Goal: Find specific page/section: Find specific page/section

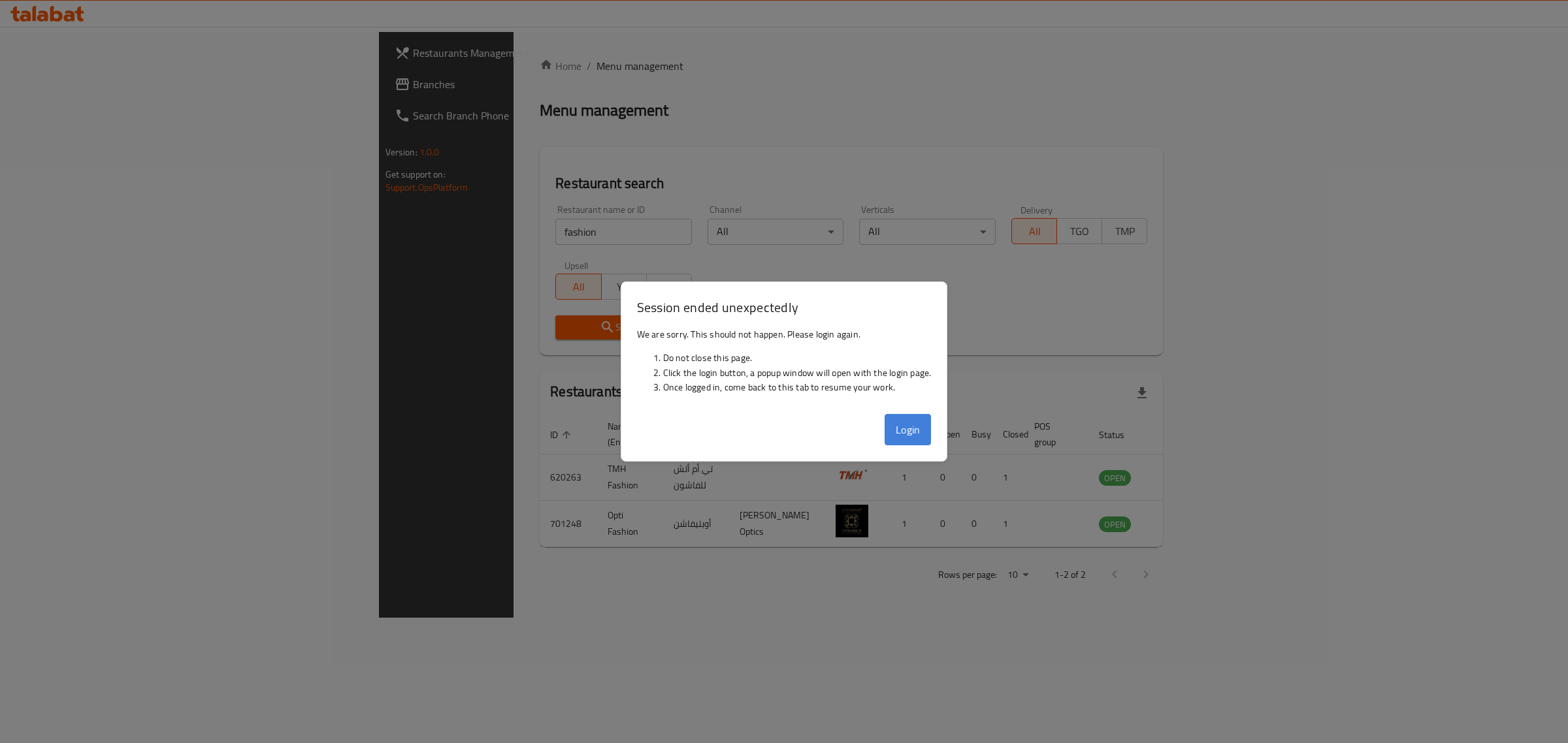
click at [916, 428] on button "Login" at bounding box center [908, 429] width 47 height 31
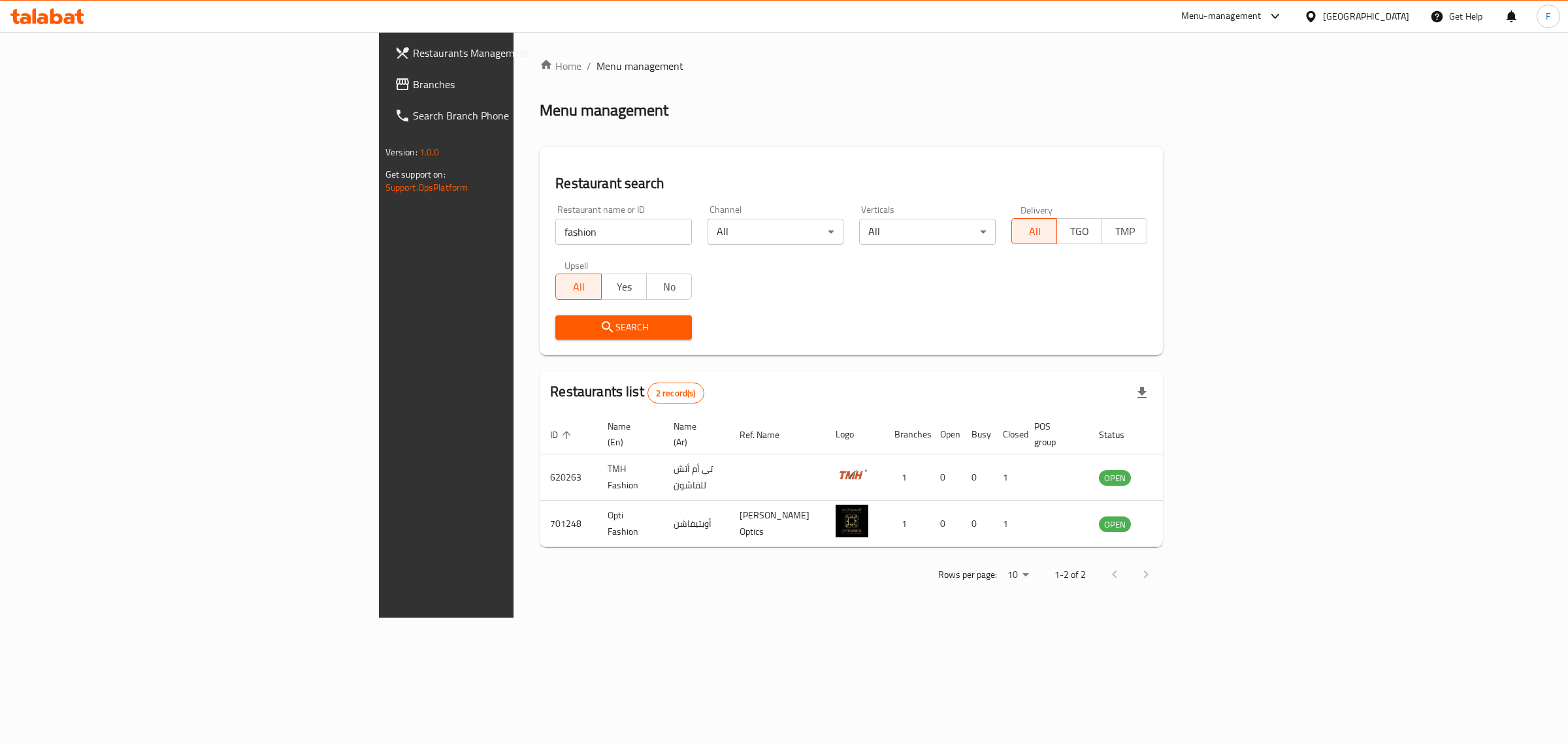
click at [555, 236] on input "fashion" at bounding box center [624, 232] width 137 height 26
type input "[PERSON_NAME]"
click button "Search" at bounding box center [624, 327] width 137 height 24
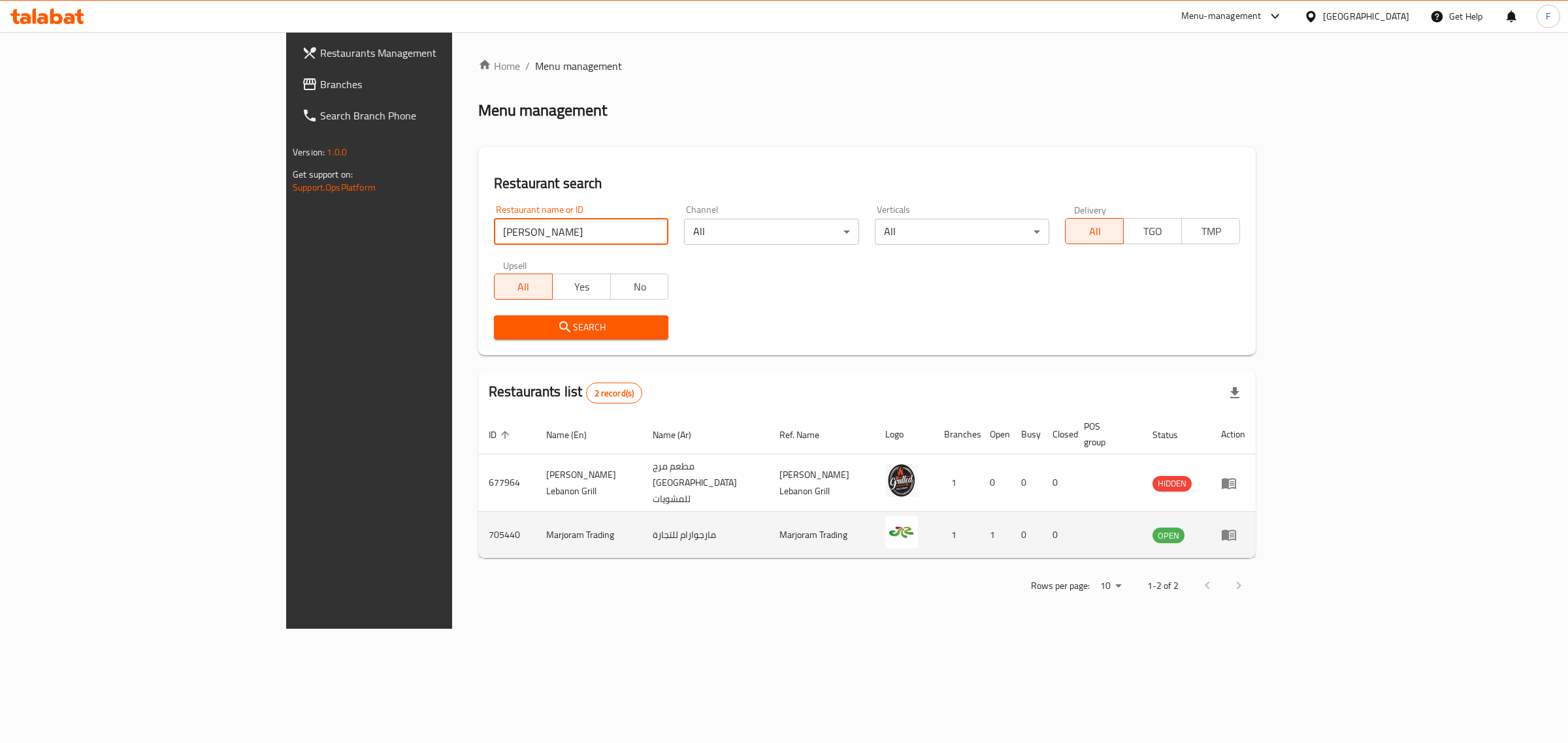
click at [478, 514] on td "705440" at bounding box center [507, 536] width 57 height 47
copy td "705440"
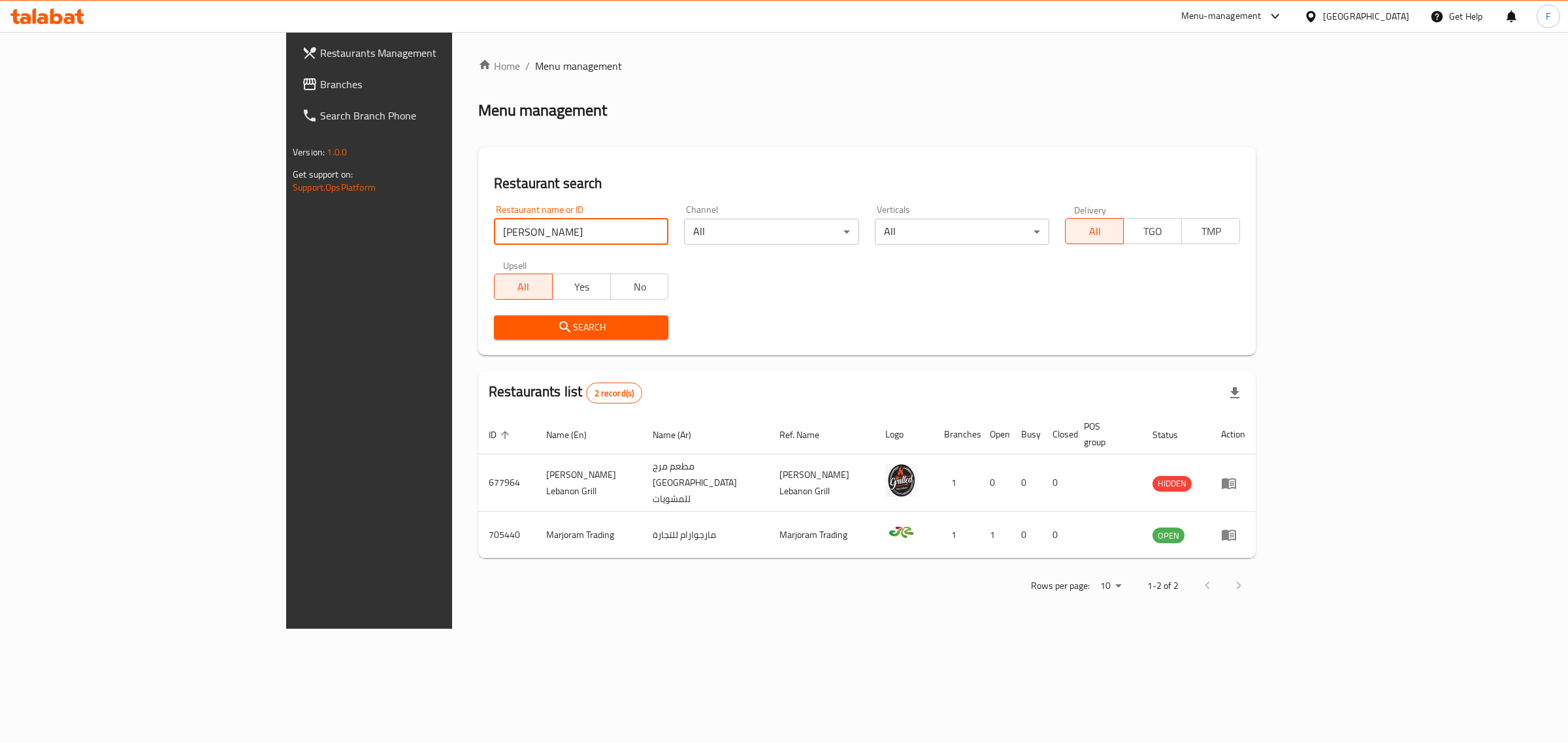
drag, startPoint x: 338, startPoint y: 229, endPoint x: 291, endPoint y: 233, distance: 47.2
click at [478, 234] on div "Restaurant search Restaurant name or ID [PERSON_NAME] Restaurant name or ID Cha…" at bounding box center [867, 251] width 777 height 208
click at [1283, 19] on div at bounding box center [1274, 16] width 16 height 16
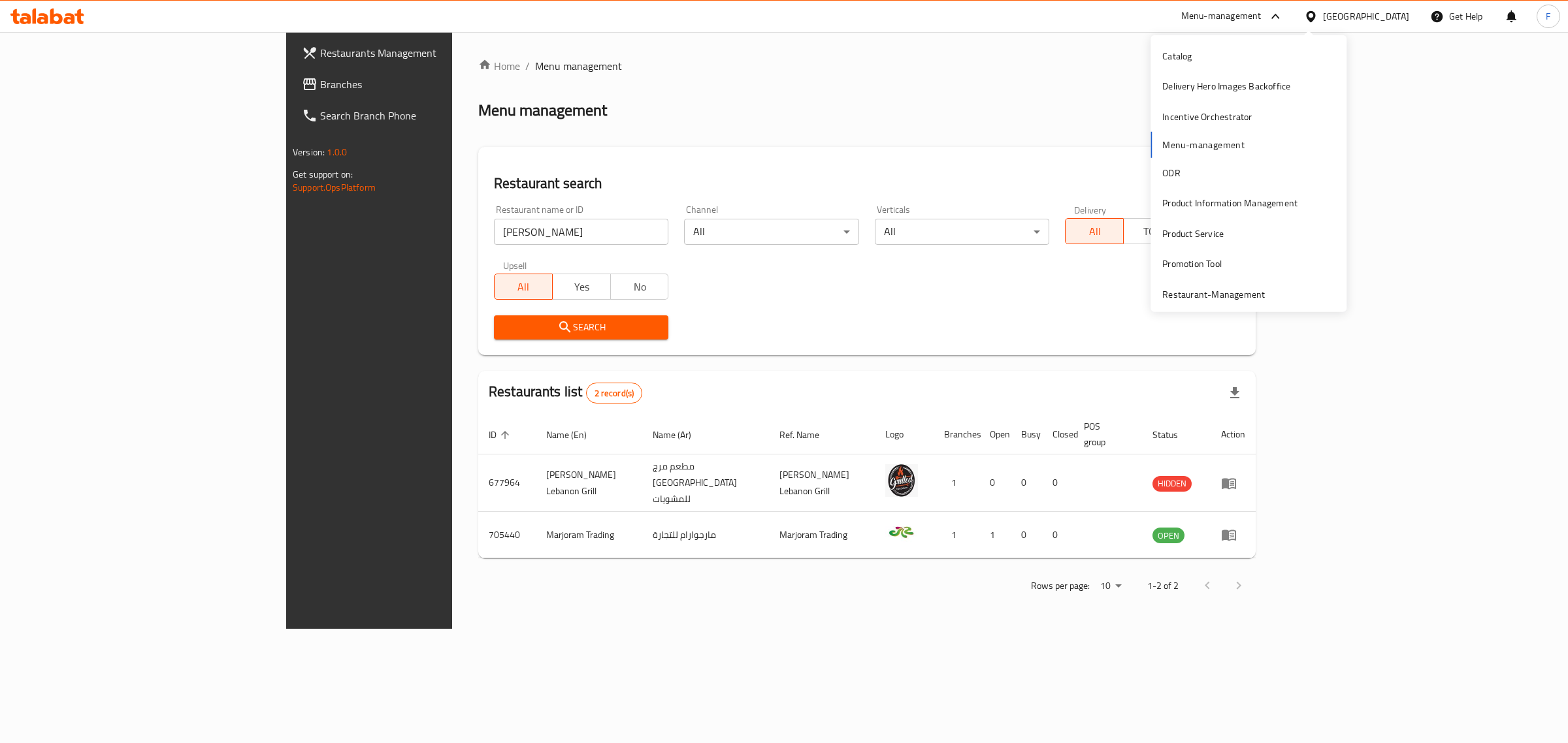
scroll to position [128, 0]
click at [1192, 226] on div "Restaurant-Management" at bounding box center [1214, 228] width 103 height 15
